Goal: Browse casually

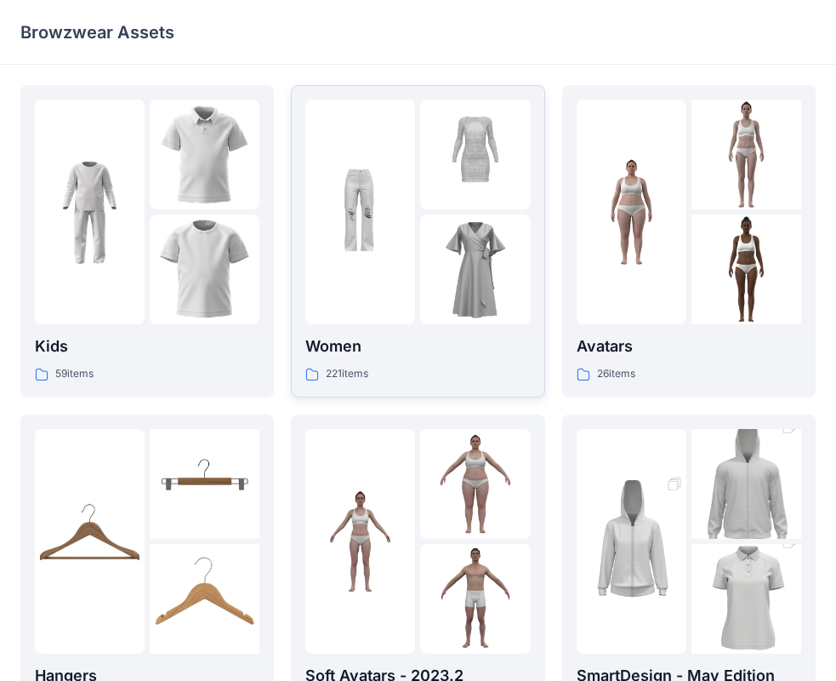
click at [378, 265] on img at bounding box center [360, 212] width 110 height 110
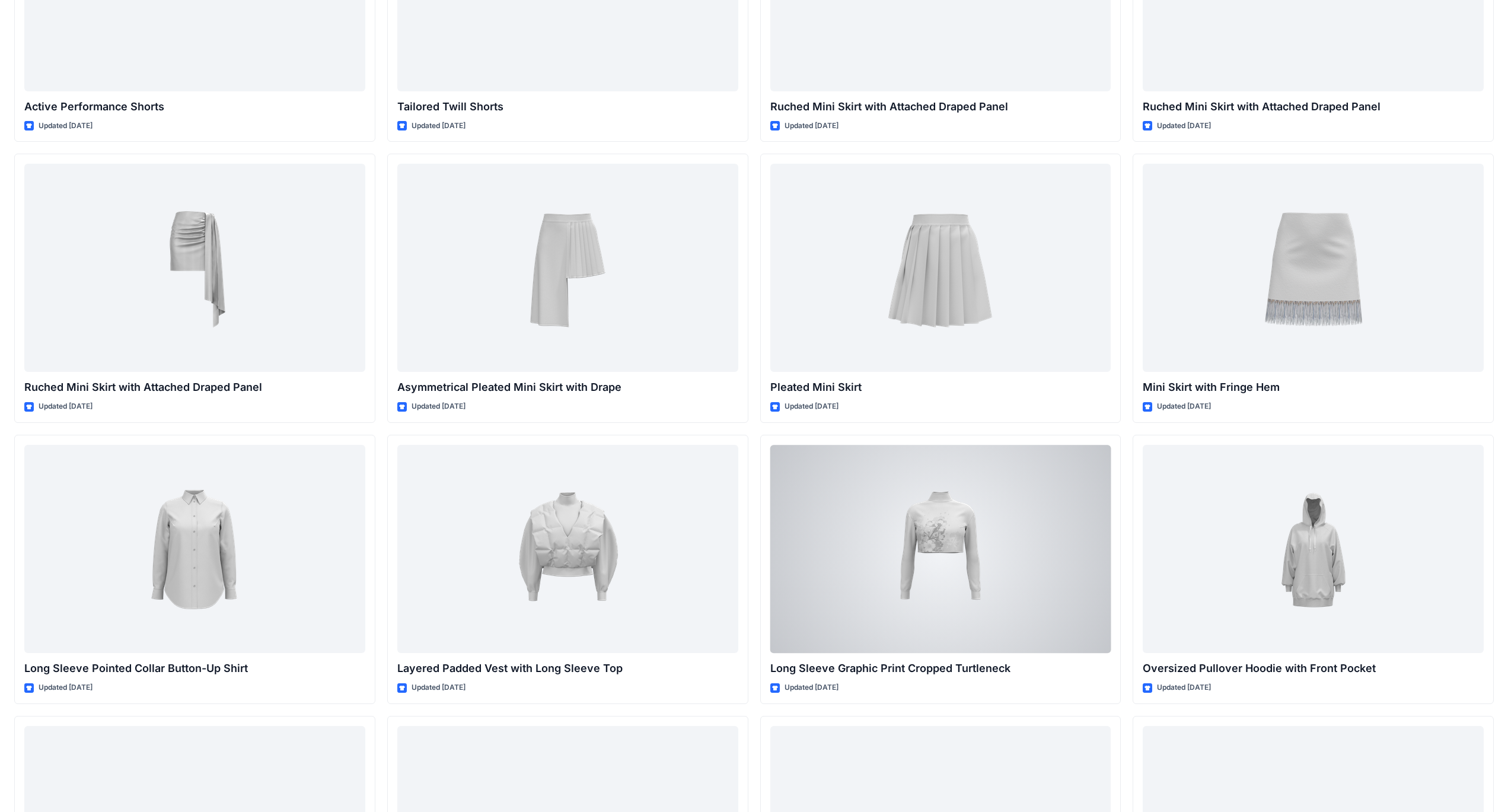
scroll to position [3276, 0]
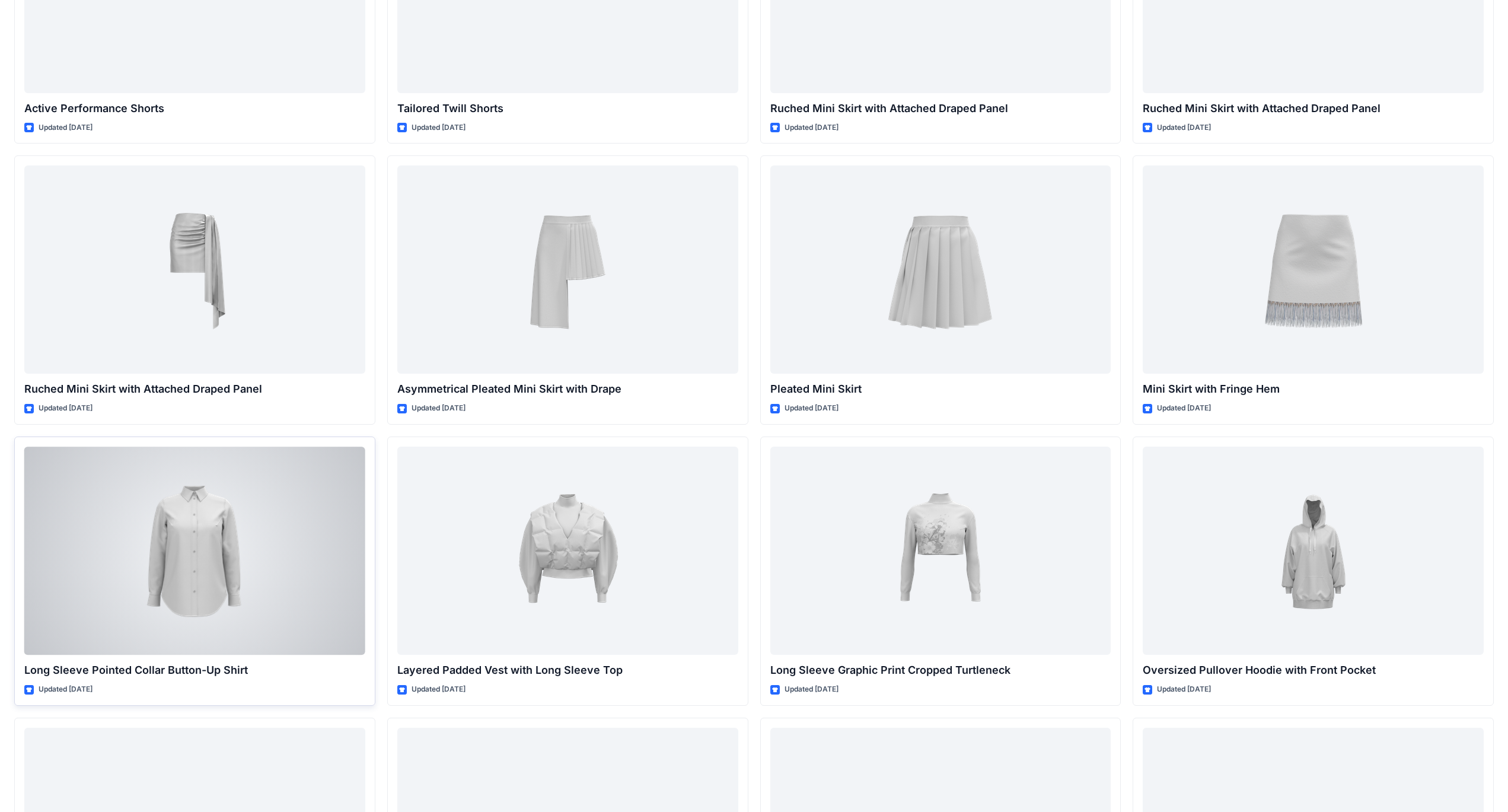
click at [237, 474] on div at bounding box center [195, 551] width 341 height 208
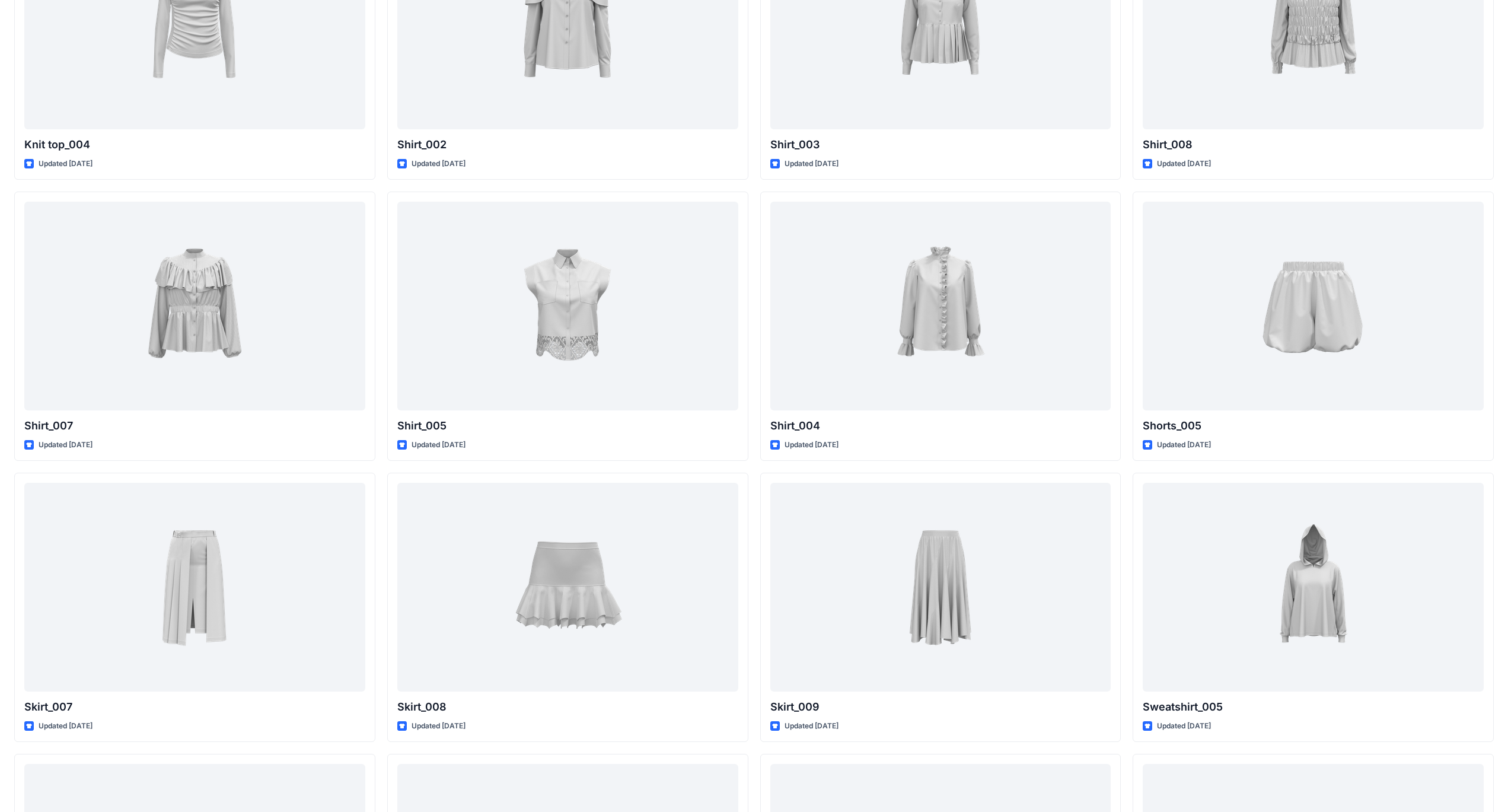
scroll to position [5589, 0]
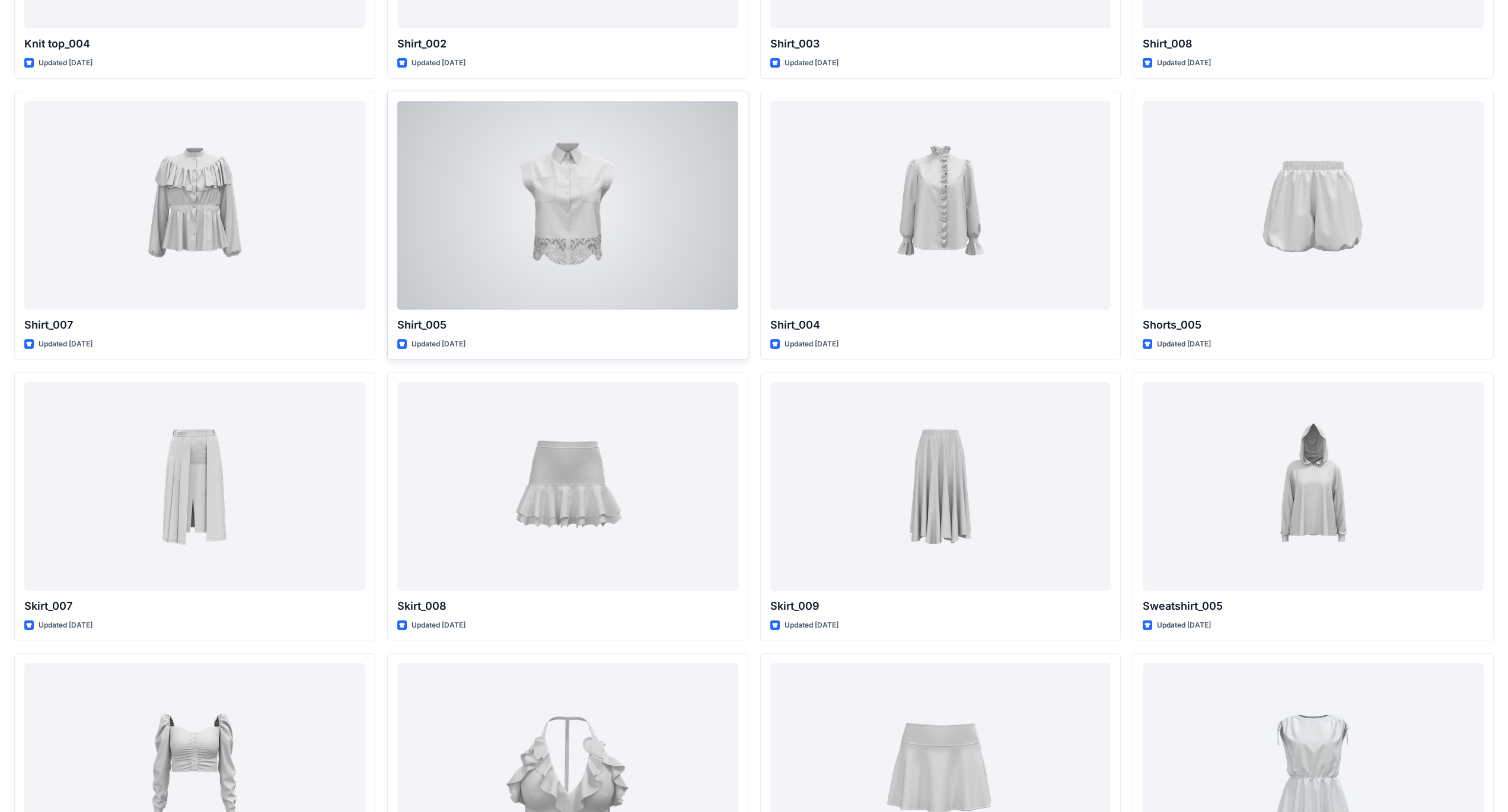
click at [562, 172] on div at bounding box center [568, 205] width 341 height 208
